Goal: Browse casually: Explore the website without a specific task or goal

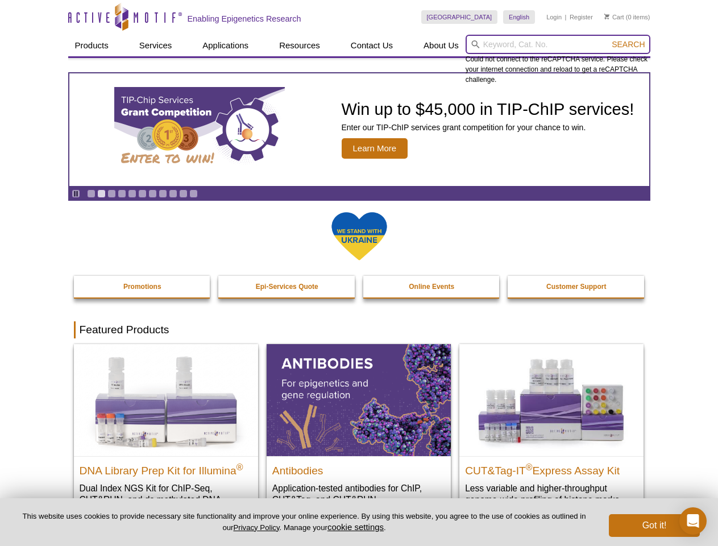
click at [558, 44] on input "search" at bounding box center [558, 44] width 185 height 19
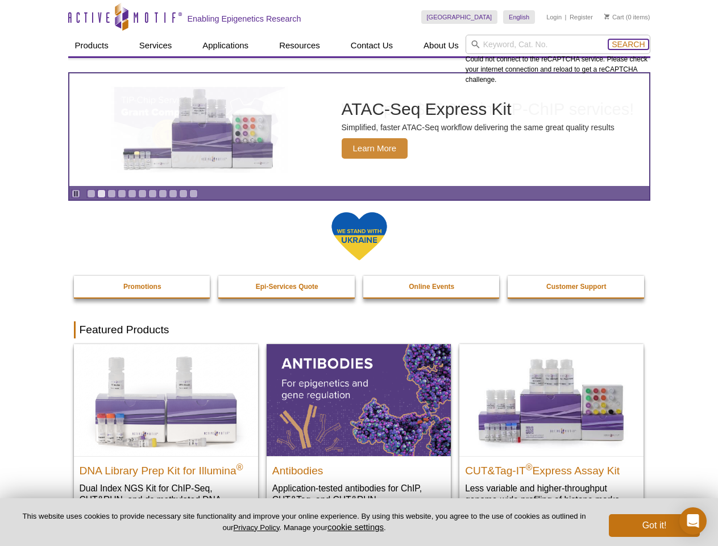
click at [629, 44] on span "Search" at bounding box center [628, 44] width 33 height 9
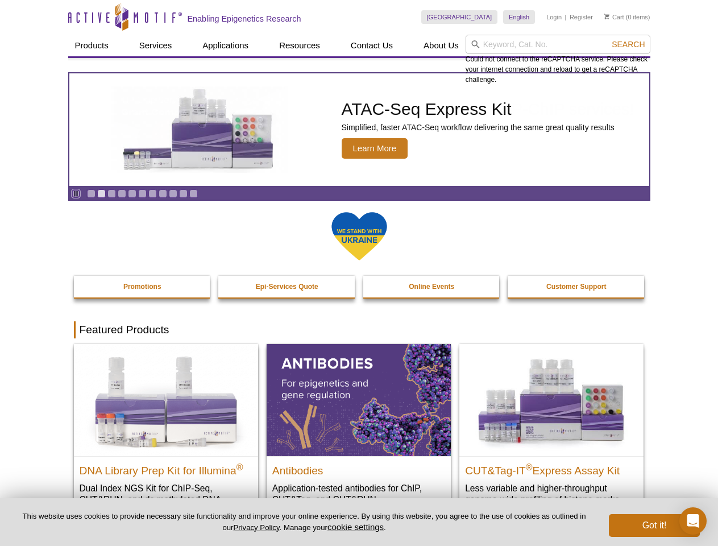
click at [76, 193] on icon "Pause" at bounding box center [75, 193] width 7 height 7
click at [91, 193] on link "Go to slide 1" at bounding box center [91, 193] width 9 height 9
click at [101, 193] on link "Go to slide 2" at bounding box center [101, 193] width 9 height 9
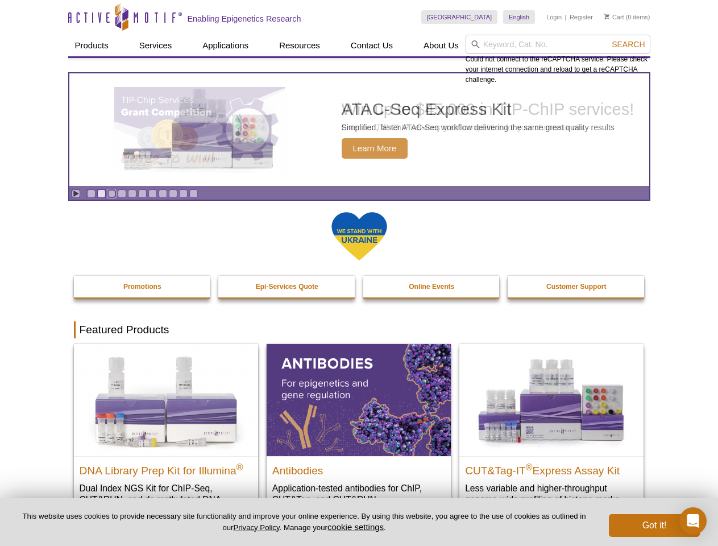
click at [111, 193] on link "Go to slide 3" at bounding box center [112, 193] width 9 height 9
click at [122, 193] on link "Go to slide 4" at bounding box center [122, 193] width 9 height 9
